Goal: Transaction & Acquisition: Purchase product/service

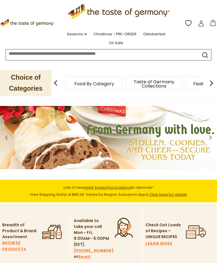
click at [214, 22] on icon at bounding box center [213, 23] width 5 height 6
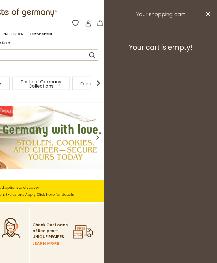
click at [209, 12] on icon "close" at bounding box center [208, 14] width 4 height 4
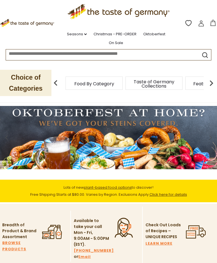
click at [90, 78] on div "Food By Category" at bounding box center [94, 83] width 57 height 13
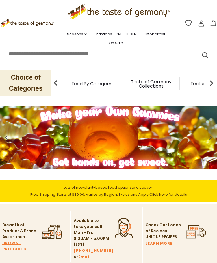
scroll to position [10, 0]
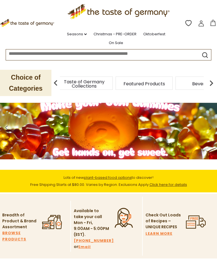
click at [44, 82] on span "Food By Category" at bounding box center [25, 84] width 40 height 4
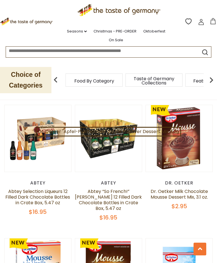
scroll to position [440, 0]
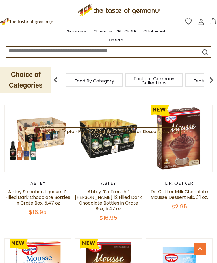
click at [190, 59] on button "Quick View" at bounding box center [179, 52] width 38 height 13
click at [185, 189] on link "Dr. Oetker Milk Chocolate Mousse Dessert Mix, 3.1 oz." at bounding box center [179, 195] width 57 height 12
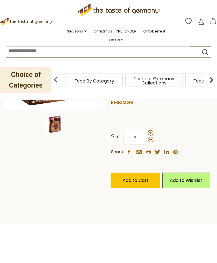
scroll to position [124, 0]
click at [153, 129] on label "Qty: *" at bounding box center [132, 137] width 42 height 16
click at [147, 129] on input "*" at bounding box center [135, 137] width 23 height 16
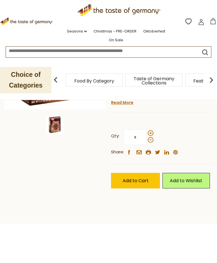
click at [152, 130] on span at bounding box center [151, 133] width 6 height 6
click at [147, 130] on input "*" at bounding box center [135, 138] width 23 height 16
click at [153, 138] on span at bounding box center [151, 140] width 6 height 6
click at [147, 138] on input "*" at bounding box center [135, 138] width 23 height 16
click at [152, 130] on span at bounding box center [151, 133] width 6 height 6
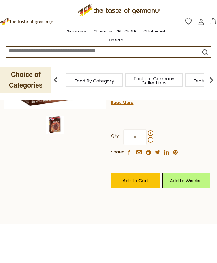
click at [147, 130] on input "*" at bounding box center [135, 138] width 23 height 16
click at [151, 138] on span at bounding box center [151, 140] width 6 height 6
click at [147, 138] on input "*" at bounding box center [135, 138] width 23 height 16
type input "*"
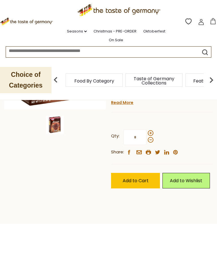
click at [138, 178] on span "Add to Cart" at bounding box center [136, 181] width 26 height 7
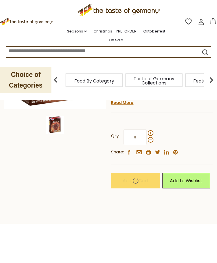
scroll to position [124, 0]
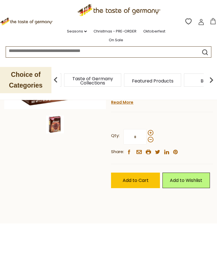
click at [61, 75] on div "Food By Category" at bounding box center [32, 80] width 57 height 13
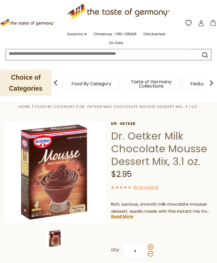
scroll to position [10, 0]
click at [85, 81] on div "Food By Category" at bounding box center [91, 83] width 57 height 13
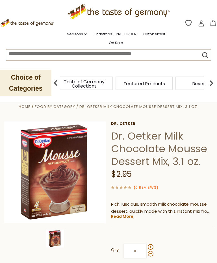
click at [203, 54] on icon "submit" at bounding box center [205, 55] width 8 height 8
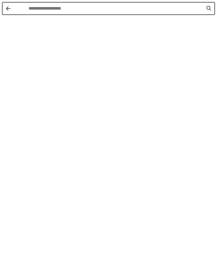
scroll to position [0, 0]
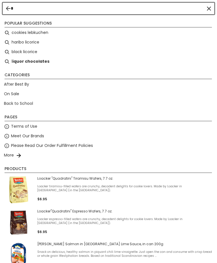
type input "**"
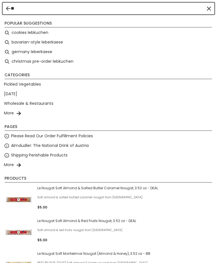
click at [30, 41] on li "bavarian-style leberkaese" at bounding box center [108, 43] width 213 height 10
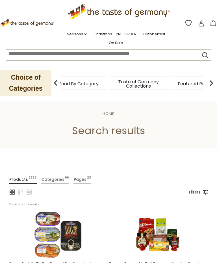
type input "**********"
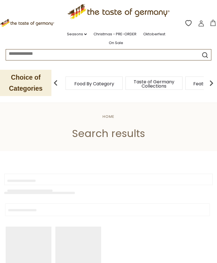
type input "**********"
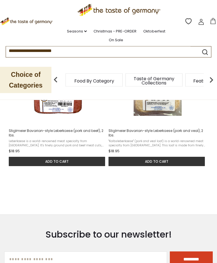
scroll to position [136, 0]
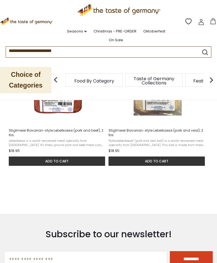
click at [156, 163] on button "Add to cart" at bounding box center [157, 161] width 96 height 9
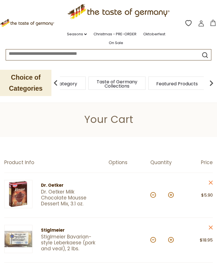
click at [214, 82] on img at bounding box center [211, 83] width 11 height 11
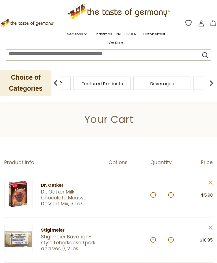
click at [213, 80] on img at bounding box center [211, 83] width 11 height 11
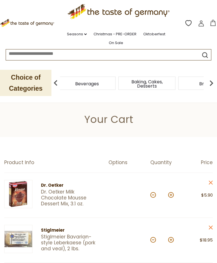
click at [215, 80] on img at bounding box center [211, 83] width 11 height 11
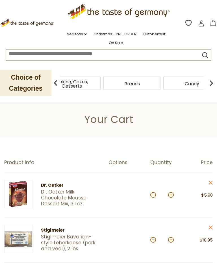
click at [164, 80] on div "Candy" at bounding box center [192, 83] width 57 height 13
click at [56, 80] on img at bounding box center [55, 83] width 11 height 11
click at [84, 80] on div "Breads" at bounding box center [93, 83] width 60 height 13
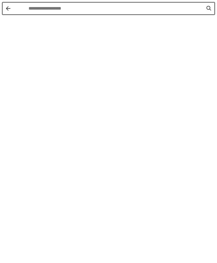
scroll to position [0, 0]
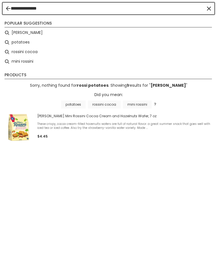
click at [77, 106] on link "potatoes" at bounding box center [73, 105] width 25 height 8
type input "********"
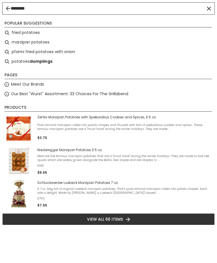
click at [24, 52] on li "pfanni fried potatoes with onion" at bounding box center [108, 52] width 213 height 10
type input "**********"
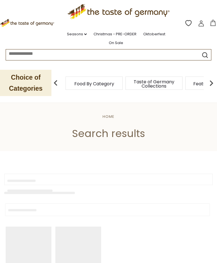
type input "**********"
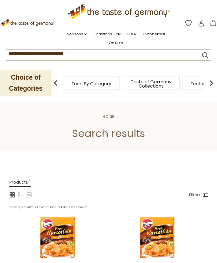
click at [24, 83] on p "Choice of Categories" at bounding box center [25, 83] width 51 height 26
click at [53, 81] on div "Food By Category" at bounding box center [24, 83] width 57 height 13
click at [55, 82] on div "Taste of Germany Collections" at bounding box center [26, 83] width 57 height 13
click at [116, 81] on div "Breads" at bounding box center [87, 83] width 57 height 13
